Goal: Find specific page/section

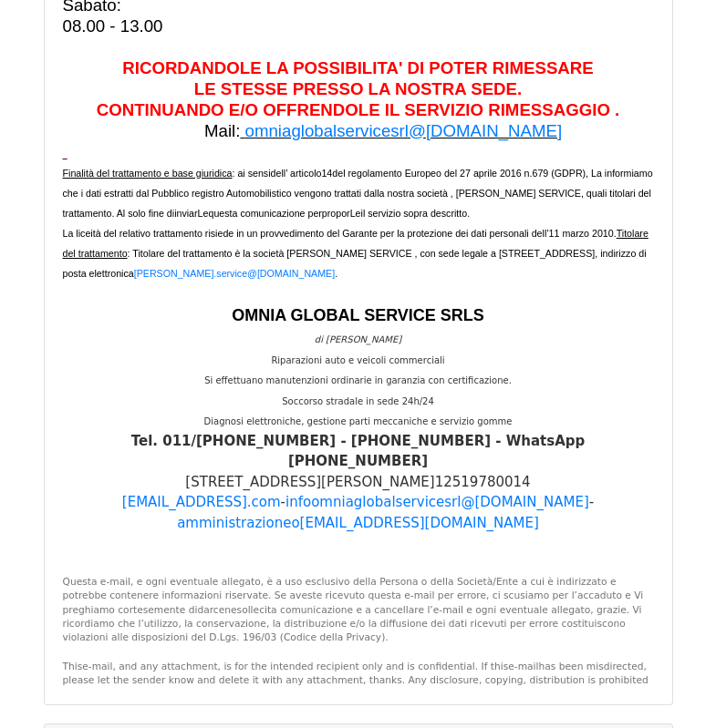
scroll to position [61961, 0]
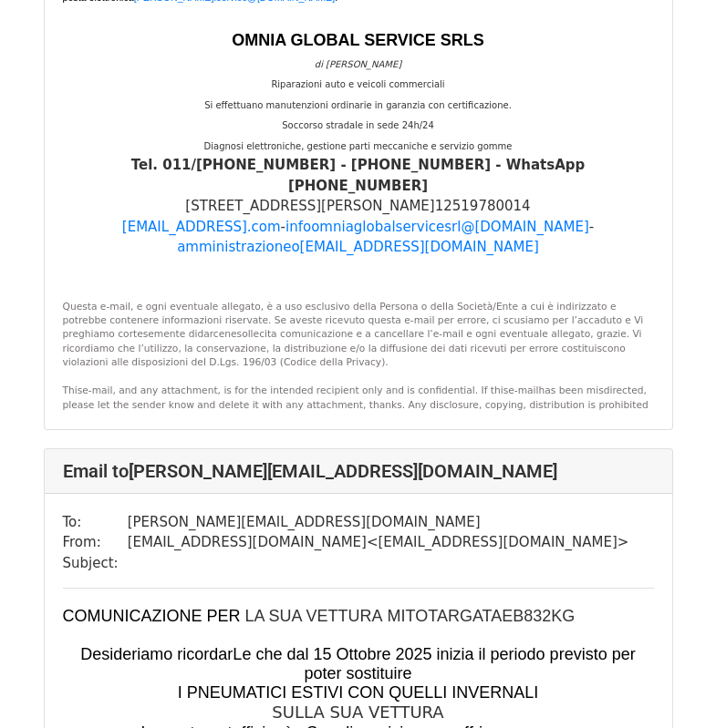
scroll to position [62028, 0]
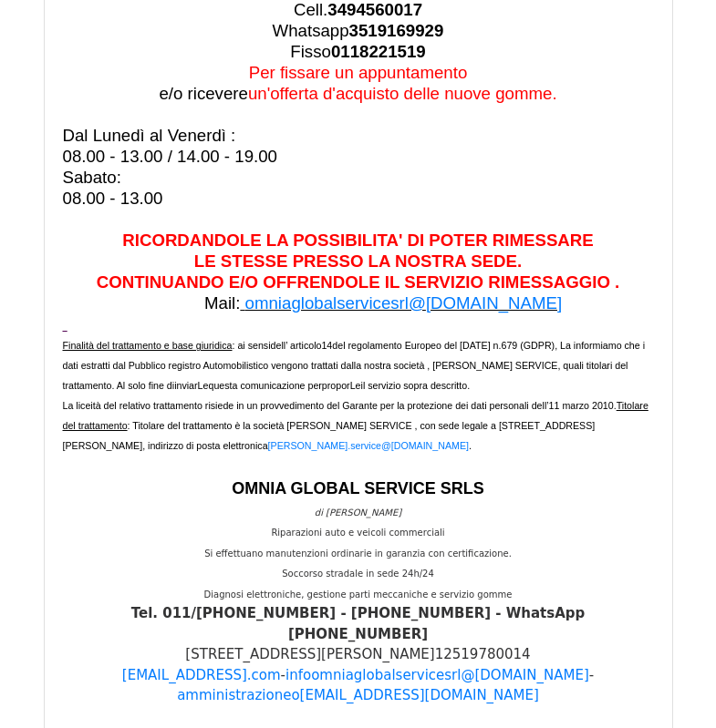
scroll to position [57231, 0]
